Goal: Transaction & Acquisition: Book appointment/travel/reservation

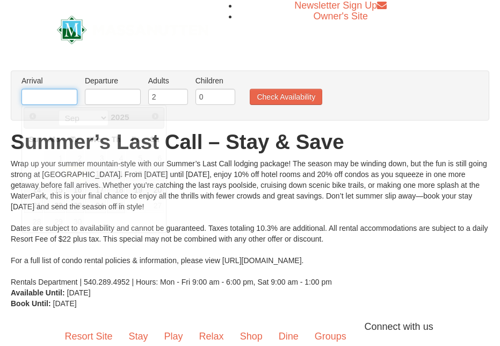
click at [56, 99] on input "text" at bounding box center [49, 97] width 56 height 16
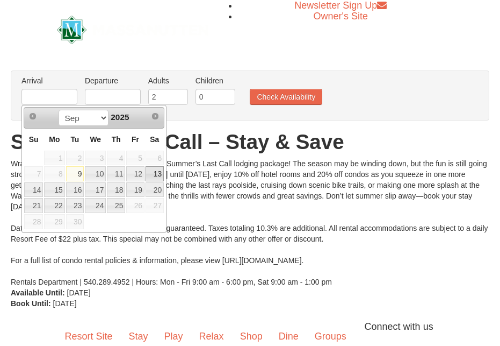
click at [150, 175] on link "13" at bounding box center [155, 173] width 18 height 15
type input "[DATE]"
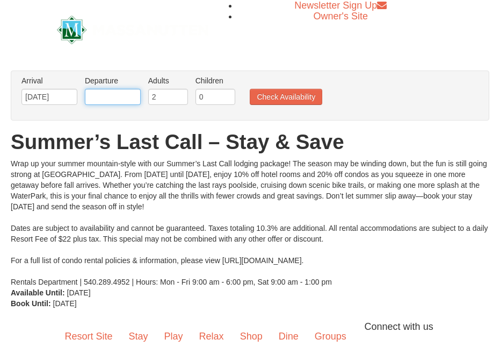
click at [119, 99] on input "text" at bounding box center [113, 97] width 56 height 16
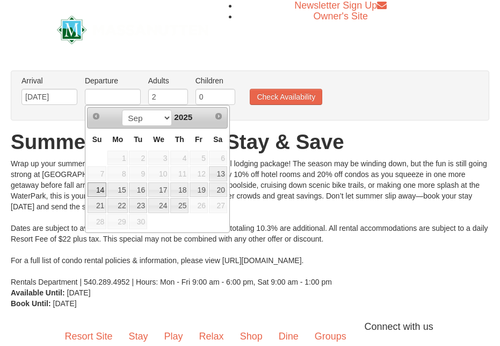
click at [102, 191] on link "14" at bounding box center [97, 189] width 19 height 15
type input "[DATE]"
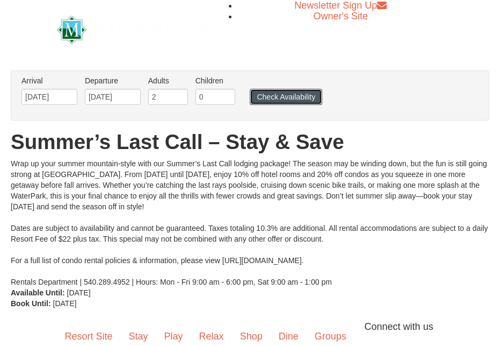
click at [277, 99] on button "Check Availability" at bounding box center [286, 97] width 73 height 16
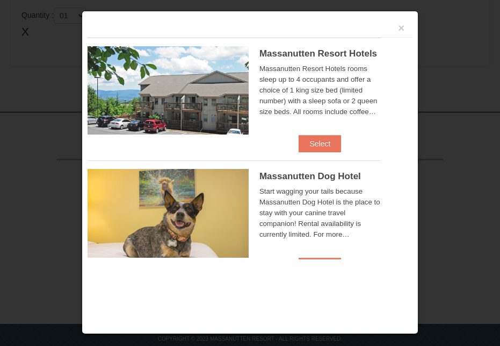
scroll to position [369, 0]
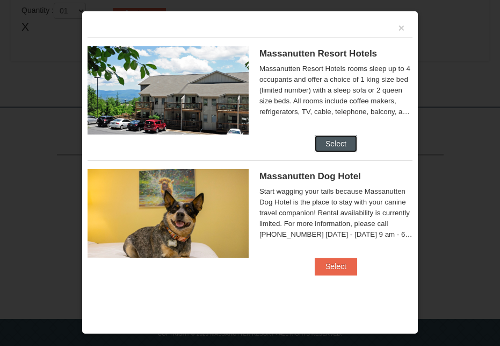
click at [340, 143] on button "Select" at bounding box center [336, 143] width 42 height 17
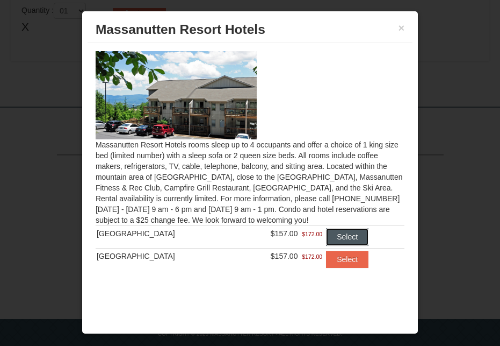
click at [353, 232] on button "Select" at bounding box center [347, 236] width 42 height 17
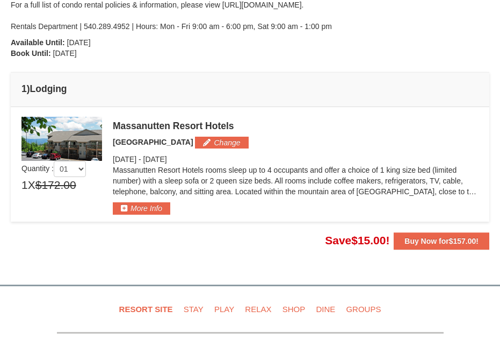
scroll to position [269, 0]
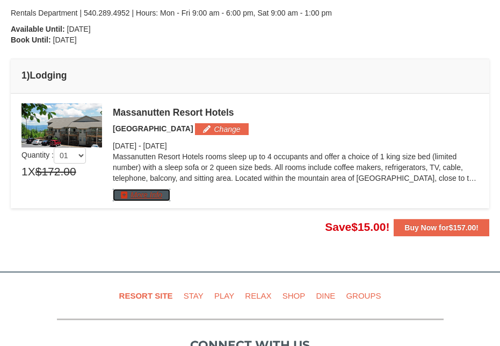
click at [146, 198] on button "More Info" at bounding box center [142, 195] width 58 height 12
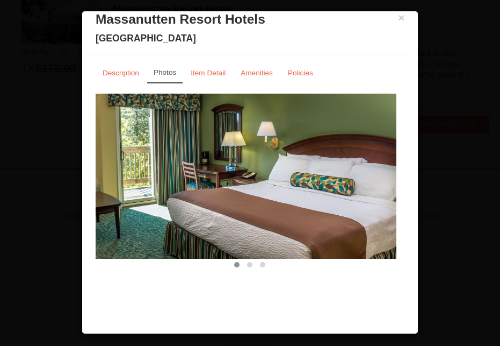
scroll to position [12, 0]
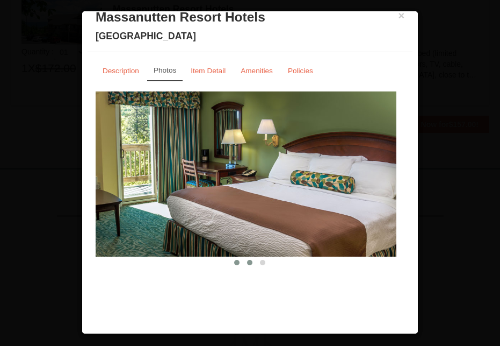
click at [248, 263] on span at bounding box center [249, 262] width 5 height 5
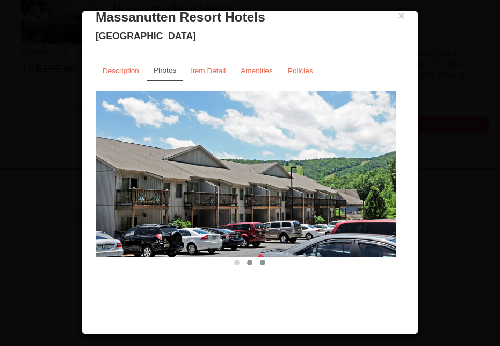
click at [260, 263] on span at bounding box center [262, 262] width 5 height 5
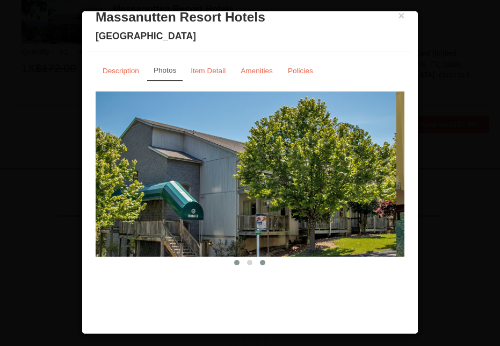
click at [234, 261] on span at bounding box center [236, 262] width 5 height 5
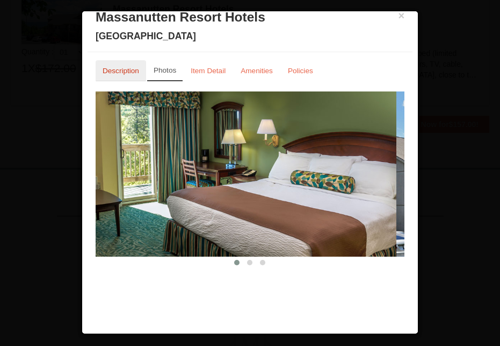
click at [123, 70] on small "Description" at bounding box center [121, 71] width 37 height 8
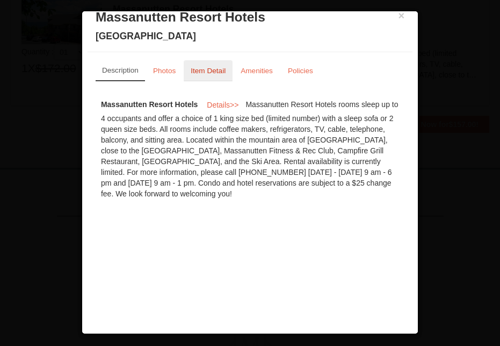
click at [221, 75] on link "Item Detail" at bounding box center [208, 70] width 49 height 21
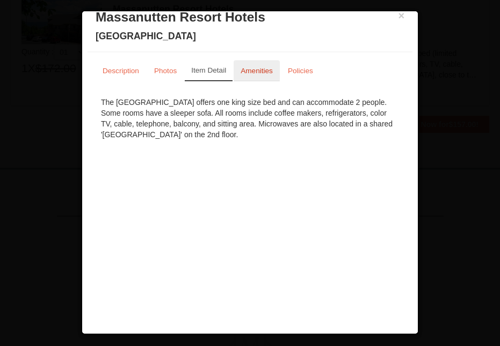
click at [259, 74] on small "Amenities" at bounding box center [257, 71] width 32 height 8
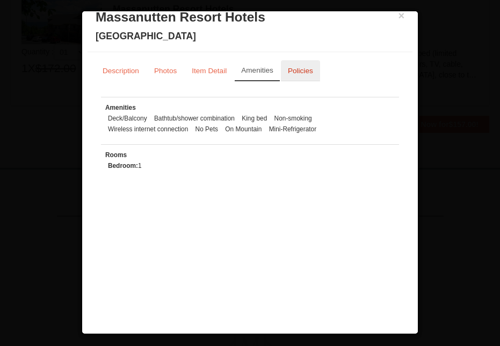
click at [308, 69] on small "Policies" at bounding box center [300, 71] width 25 height 8
